Goal: Find specific page/section

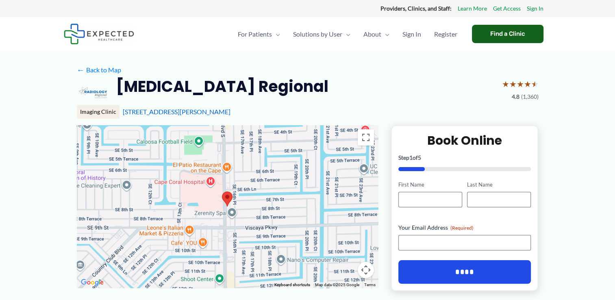
click at [496, 42] on div "Find a Clinic" at bounding box center [508, 34] width 72 height 18
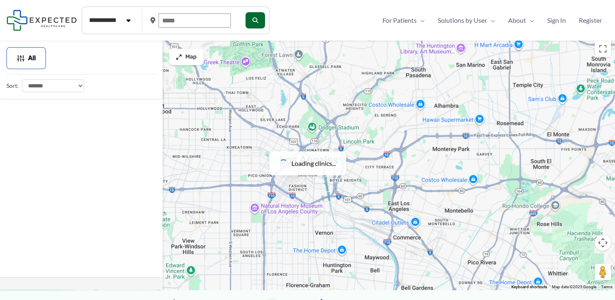
click at [192, 21] on input "text" at bounding box center [195, 20] width 72 height 14
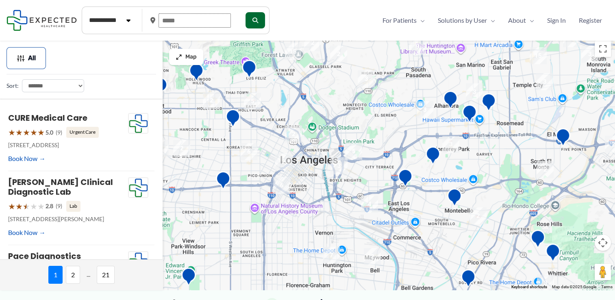
click at [192, 18] on input "text" at bounding box center [195, 20] width 72 height 14
type input "*****"
click at [257, 20] on icon "submit" at bounding box center [255, 20] width 6 height 6
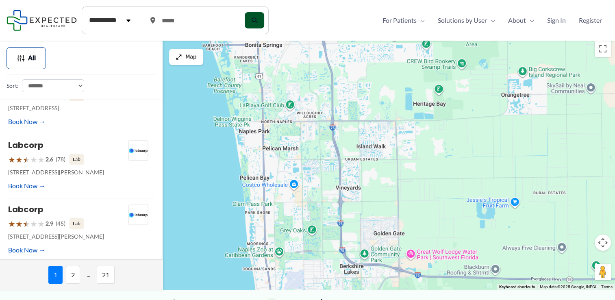
scroll to position [525, 0]
